Goal: Obtain resource: Download file/media

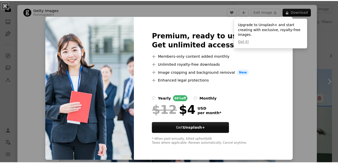
scroll to position [50, 0]
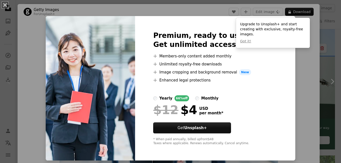
click at [315, 68] on div "An X shape Premium, ready to use images. Get unlimited access. A plus sign Memb…" at bounding box center [170, 81] width 341 height 163
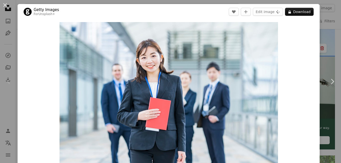
click at [327, 16] on div "An X shape Chevron left Chevron right Getty Images For Unsplash+ A heart A plus…" at bounding box center [170, 81] width 341 height 163
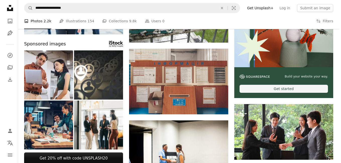
scroll to position [126, 0]
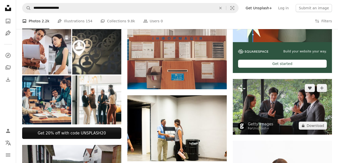
click at [293, 115] on img at bounding box center [281, 107] width 99 height 56
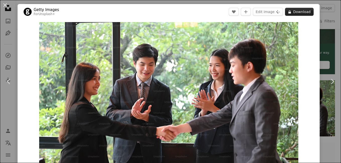
click at [296, 12] on button "A lock Download" at bounding box center [299, 12] width 29 height 8
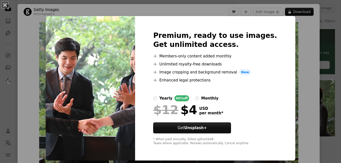
click at [302, 49] on div "An X shape Premium, ready to use images. Get unlimited access. A plus sign Memb…" at bounding box center [170, 81] width 341 height 163
